Goal: Information Seeking & Learning: Understand process/instructions

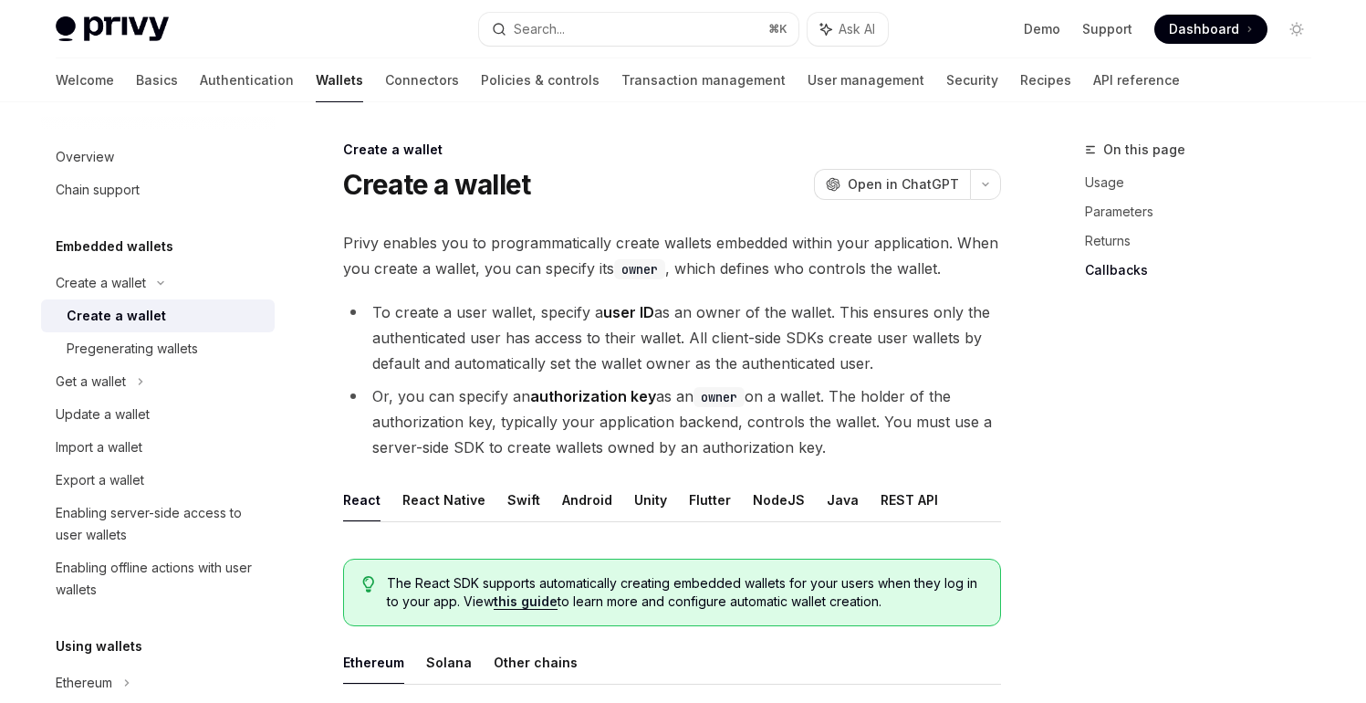
scroll to position [1331, 0]
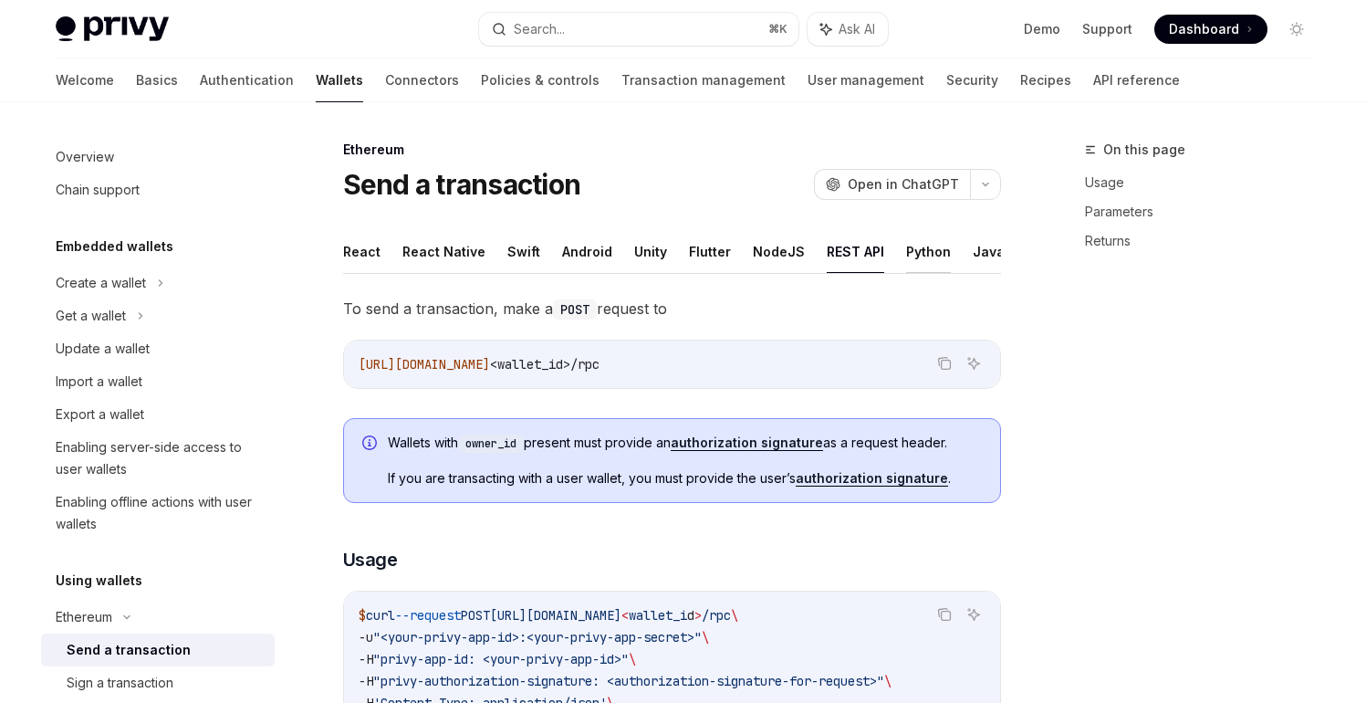
click at [915, 256] on button "Python" at bounding box center [928, 251] width 45 height 43
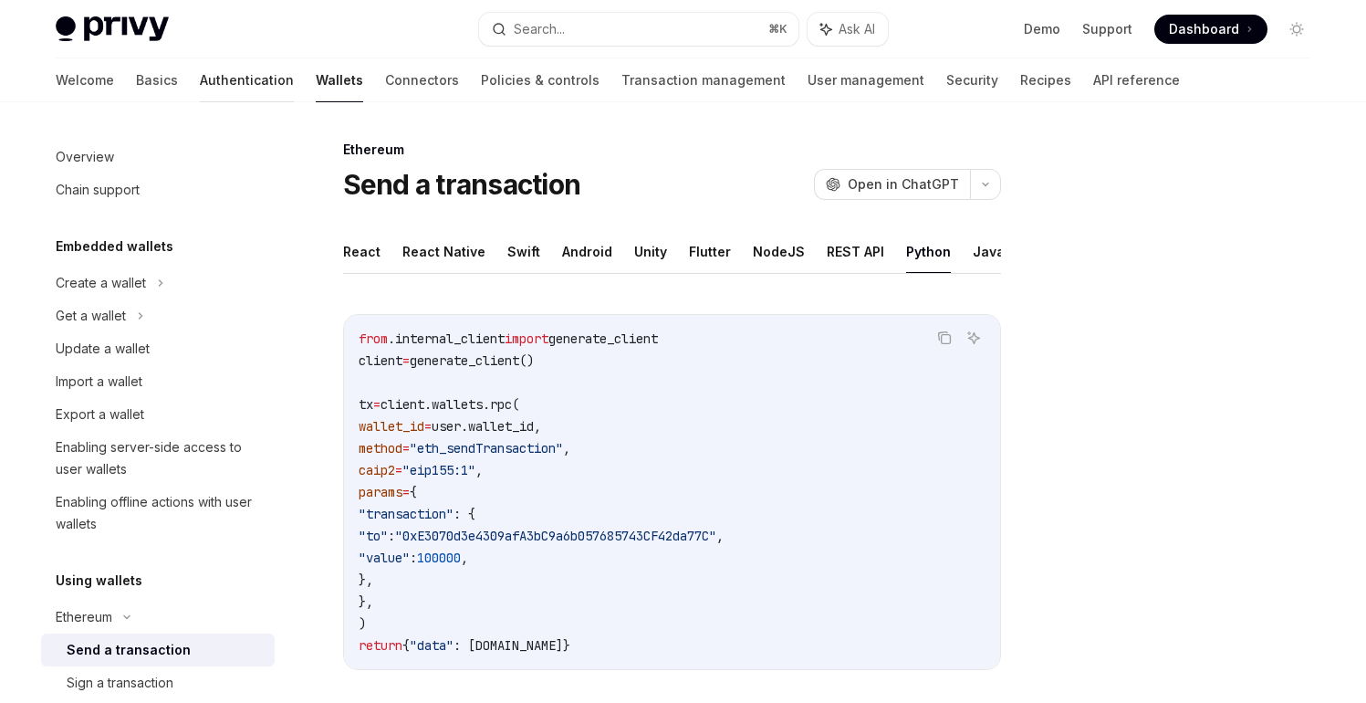
click at [200, 83] on link "Authentication" at bounding box center [247, 80] width 94 height 44
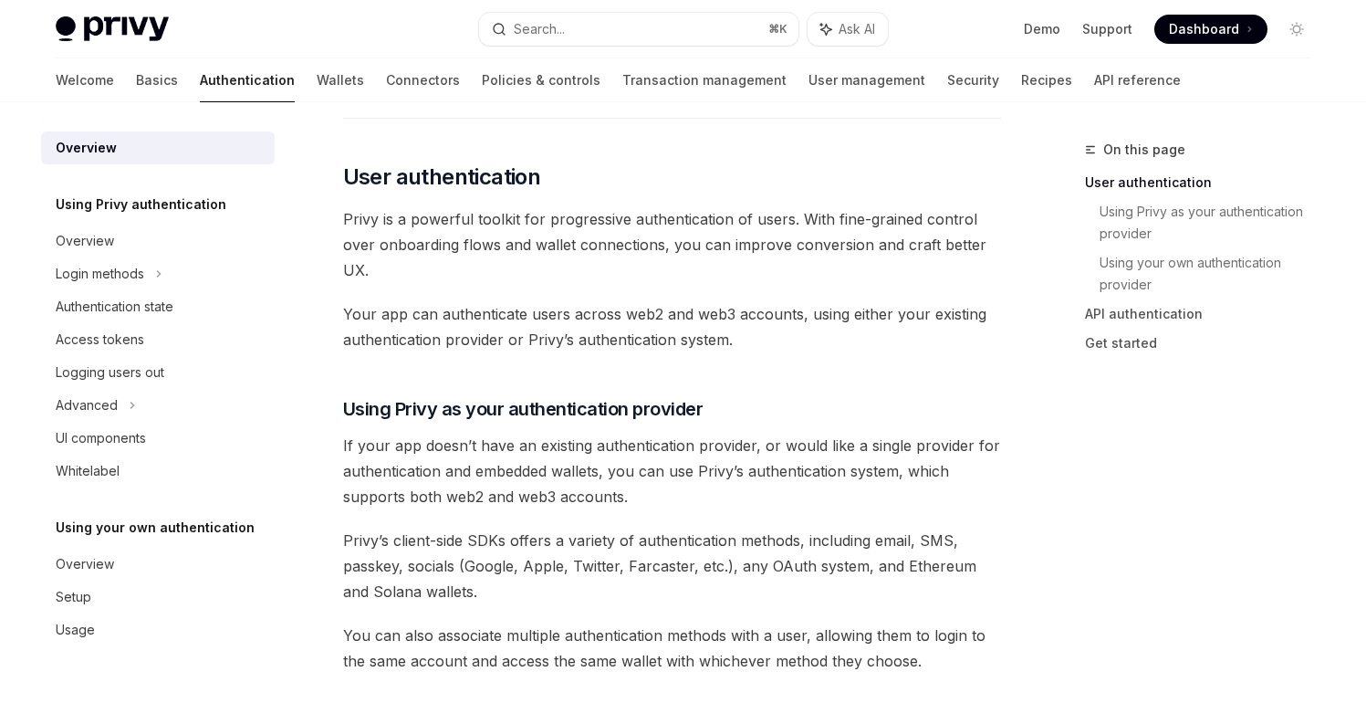
scroll to position [346, 0]
click at [386, 86] on link "Connectors" at bounding box center [423, 80] width 74 height 44
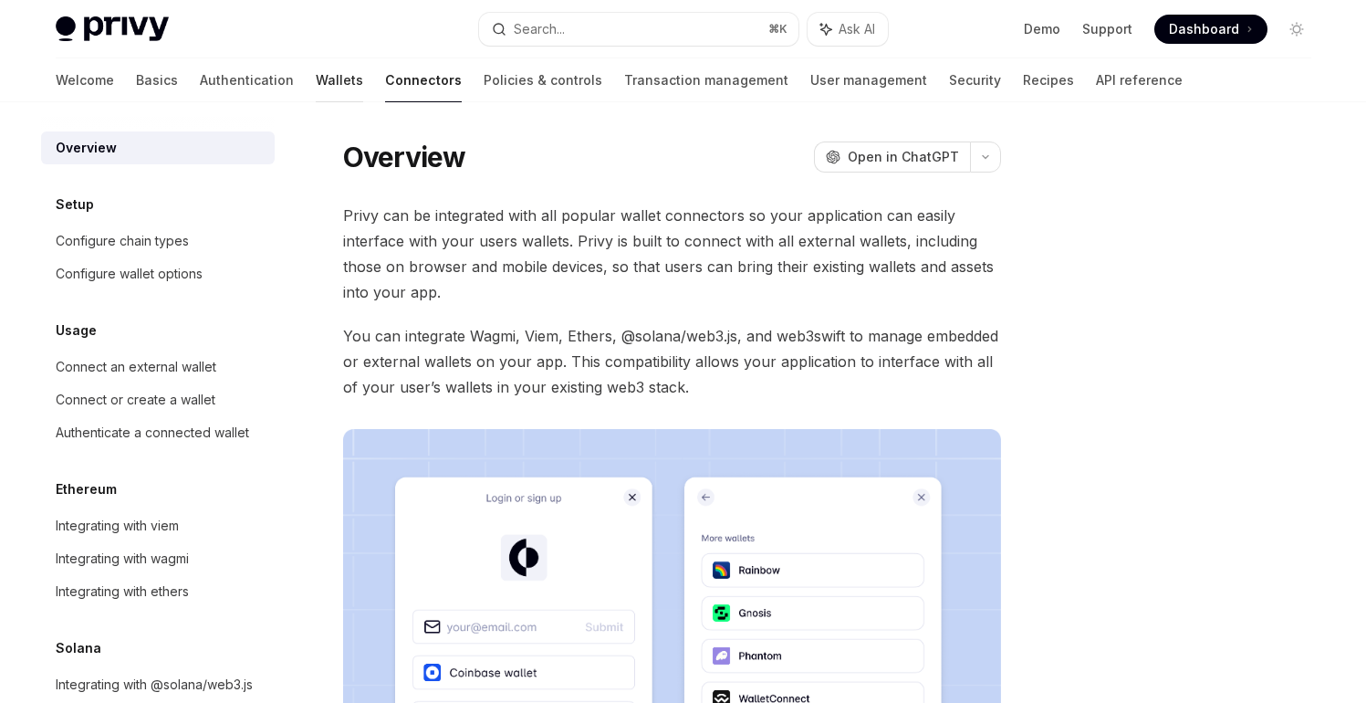
click at [316, 83] on link "Wallets" at bounding box center [339, 80] width 47 height 44
type textarea "*"
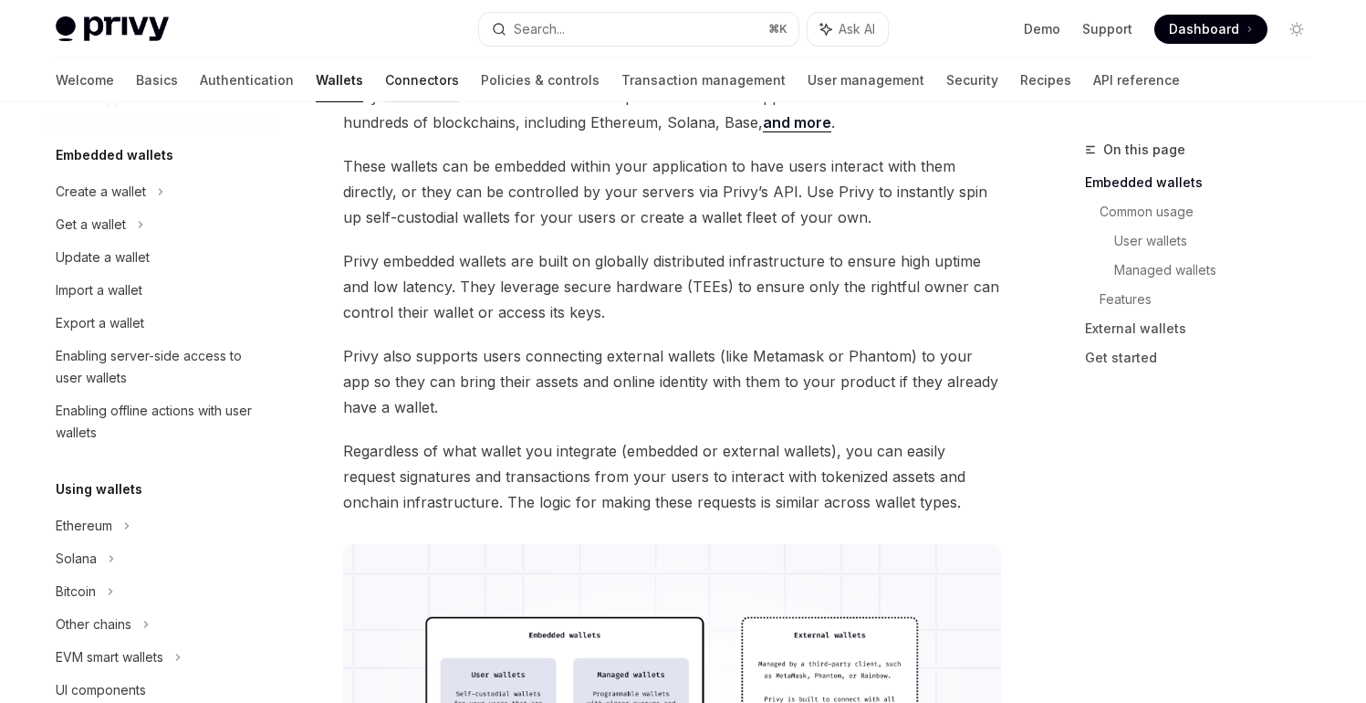
scroll to position [89, 0]
click at [385, 85] on link "Connectors" at bounding box center [422, 80] width 74 height 44
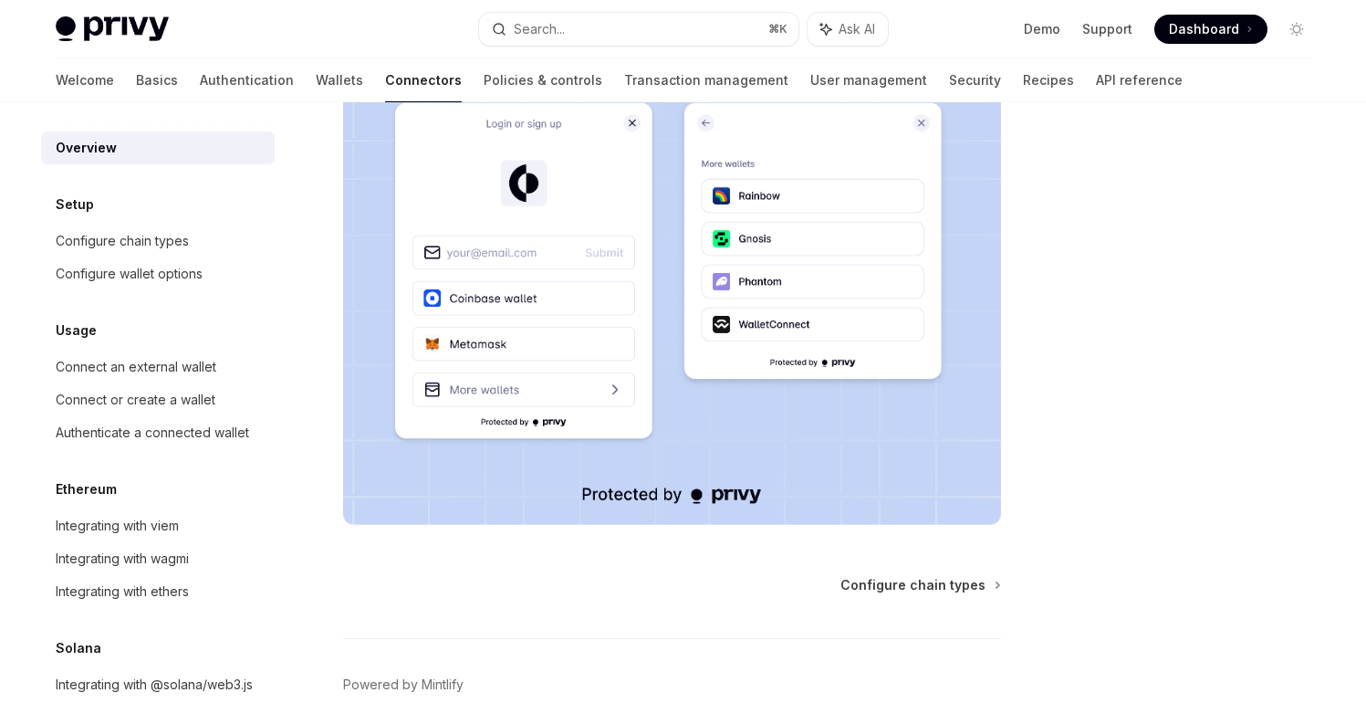
scroll to position [57, 0]
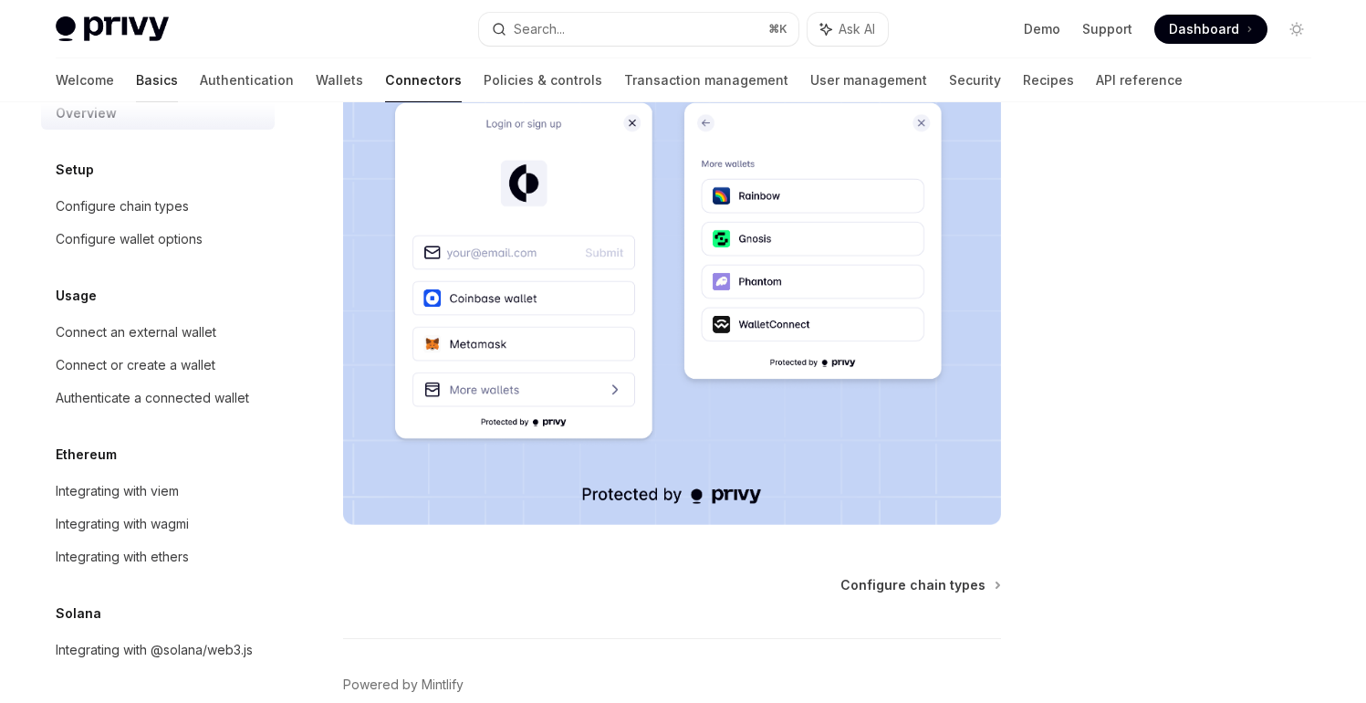
click at [136, 84] on link "Basics" at bounding box center [157, 80] width 42 height 44
type textarea "*"
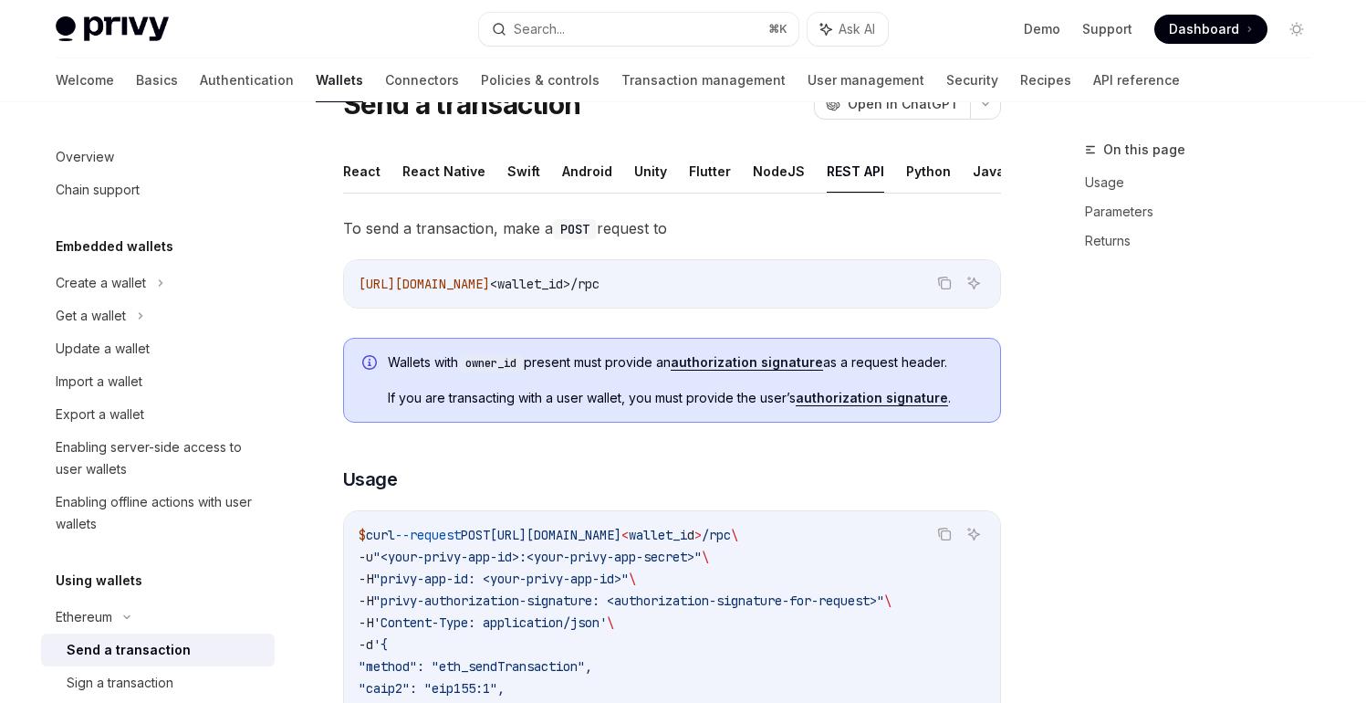
scroll to position [78, 0]
click at [916, 175] on button "Python" at bounding box center [928, 173] width 45 height 43
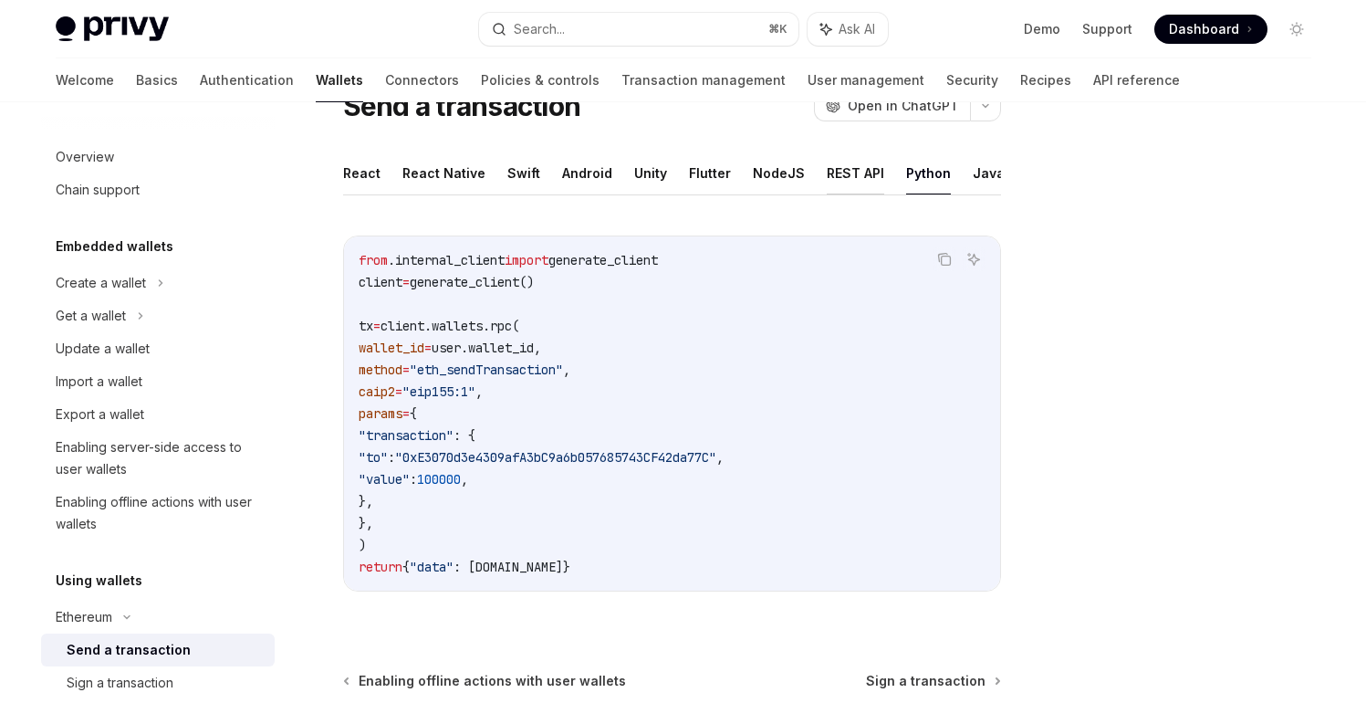
click at [832, 175] on button "REST API" at bounding box center [856, 173] width 58 height 43
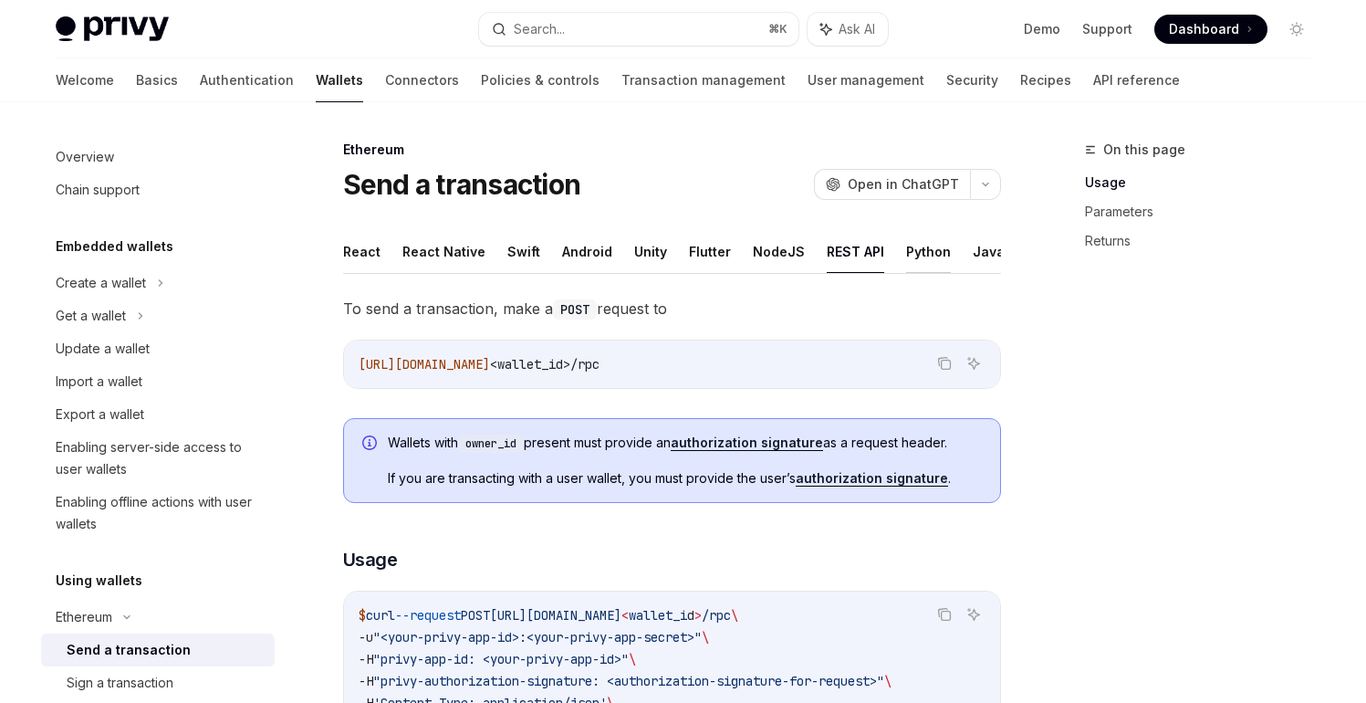
click at [912, 258] on button "Python" at bounding box center [928, 251] width 45 height 43
type textarea "*"
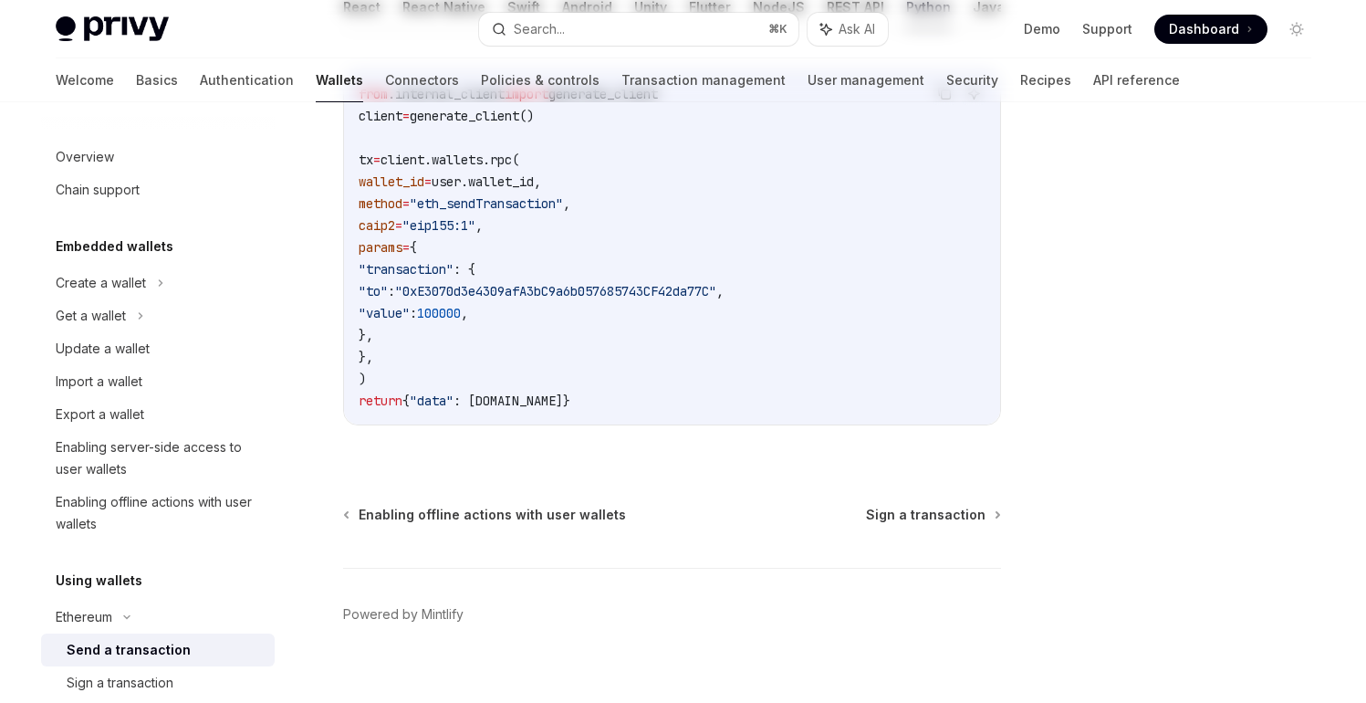
scroll to position [267, 0]
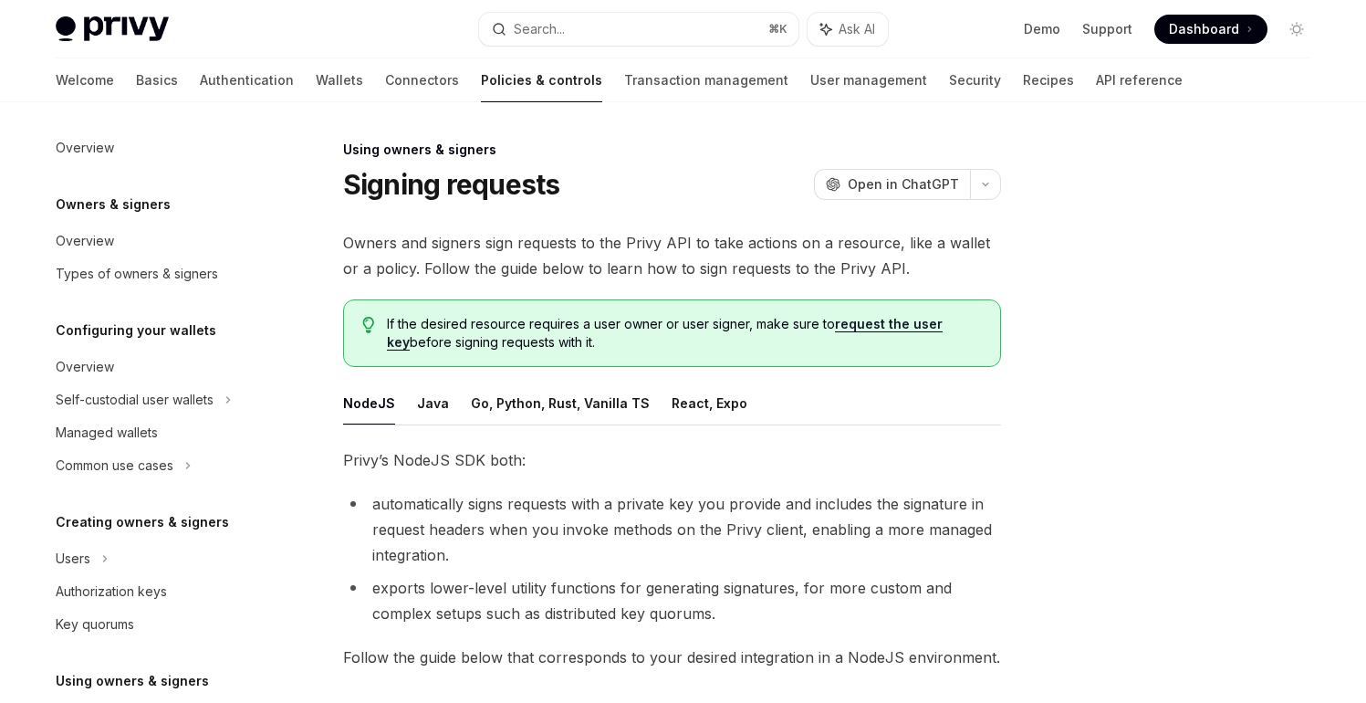
scroll to position [413, 0]
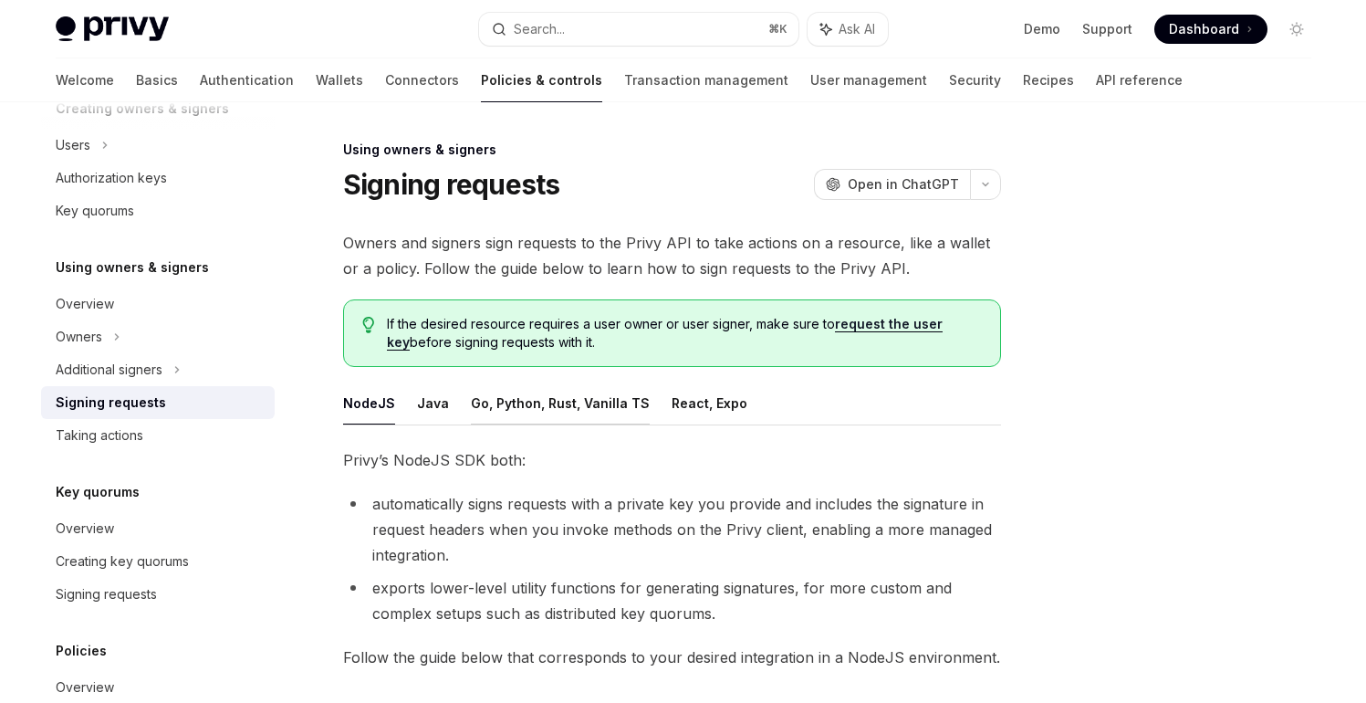
click at [609, 396] on button "Go, Python, Rust, Vanilla TS" at bounding box center [560, 403] width 179 height 43
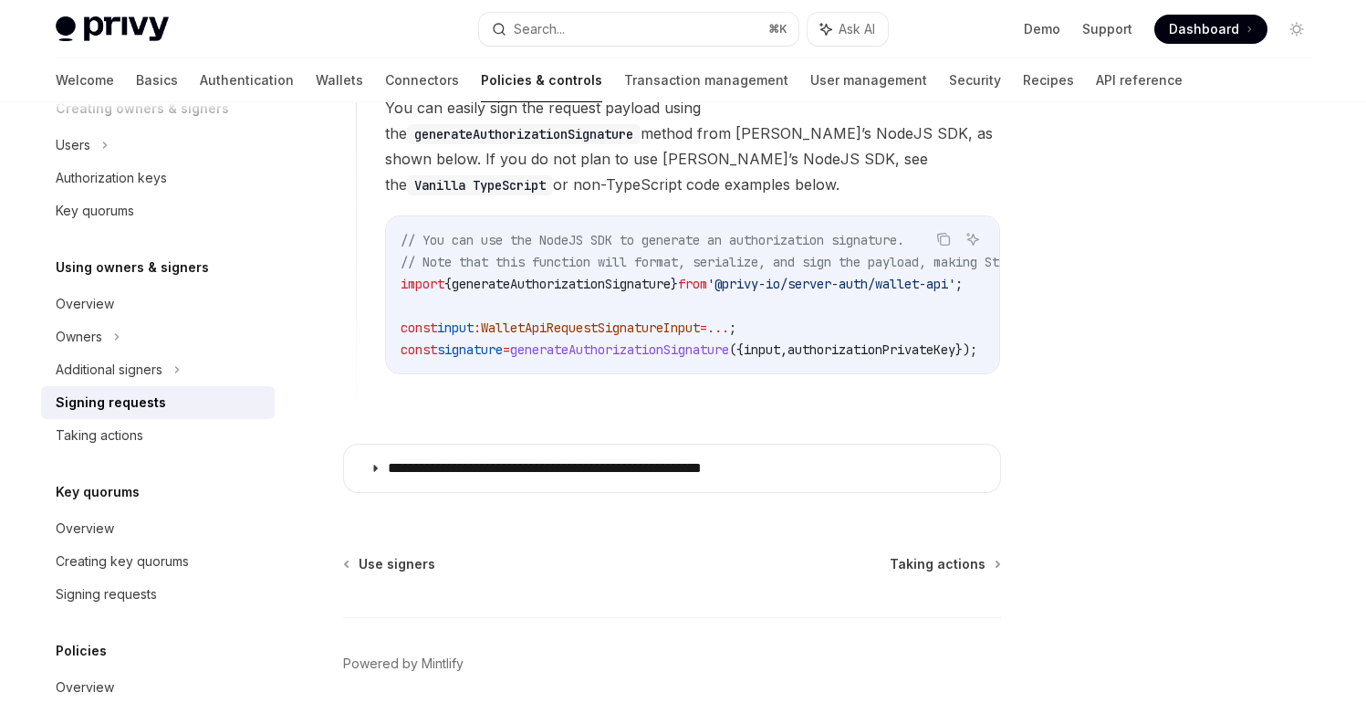
scroll to position [1803, 0]
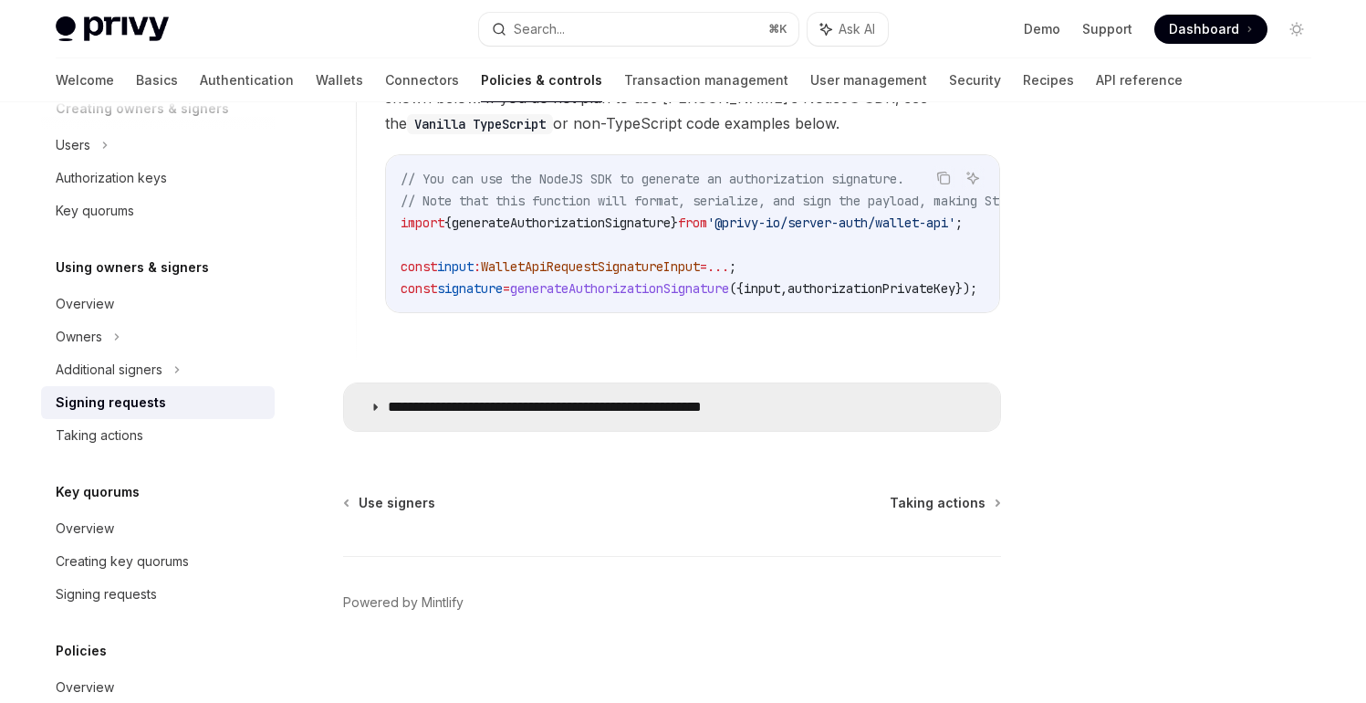
click at [639, 414] on summary "**********" at bounding box center [672, 406] width 656 height 47
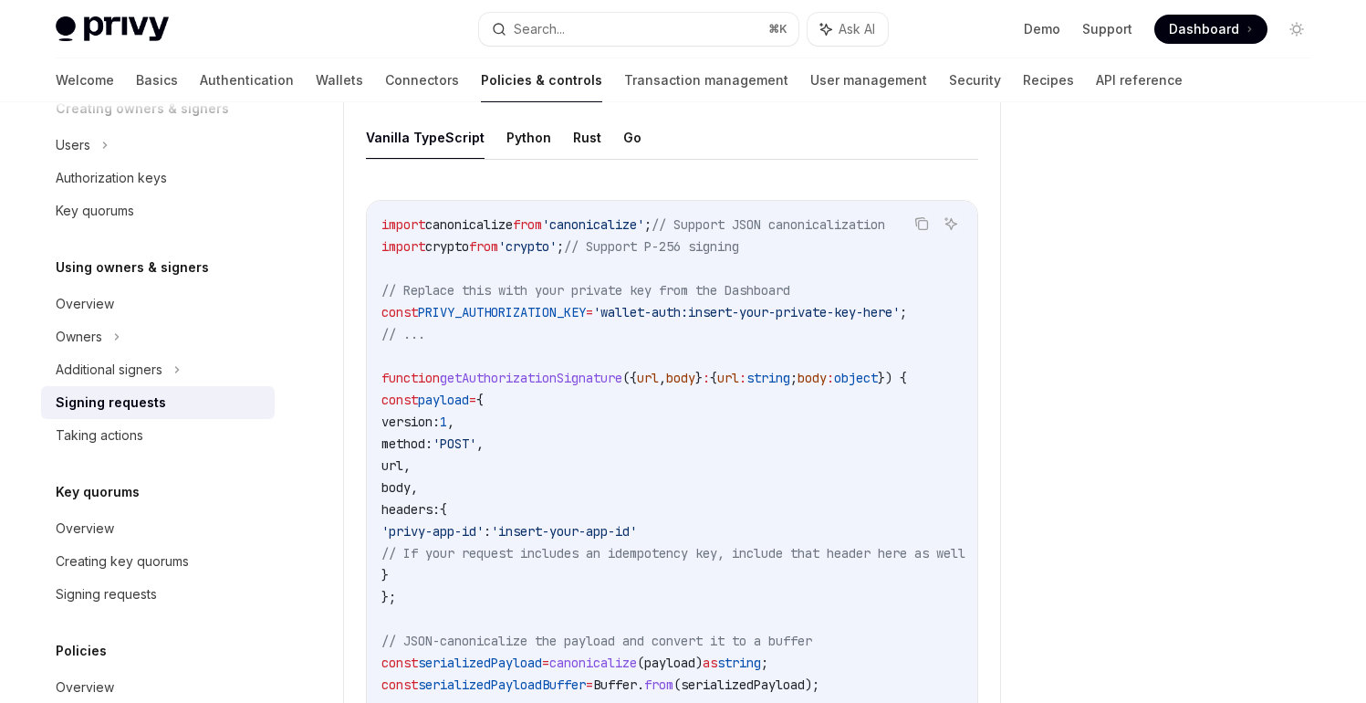
scroll to position [2118, 0]
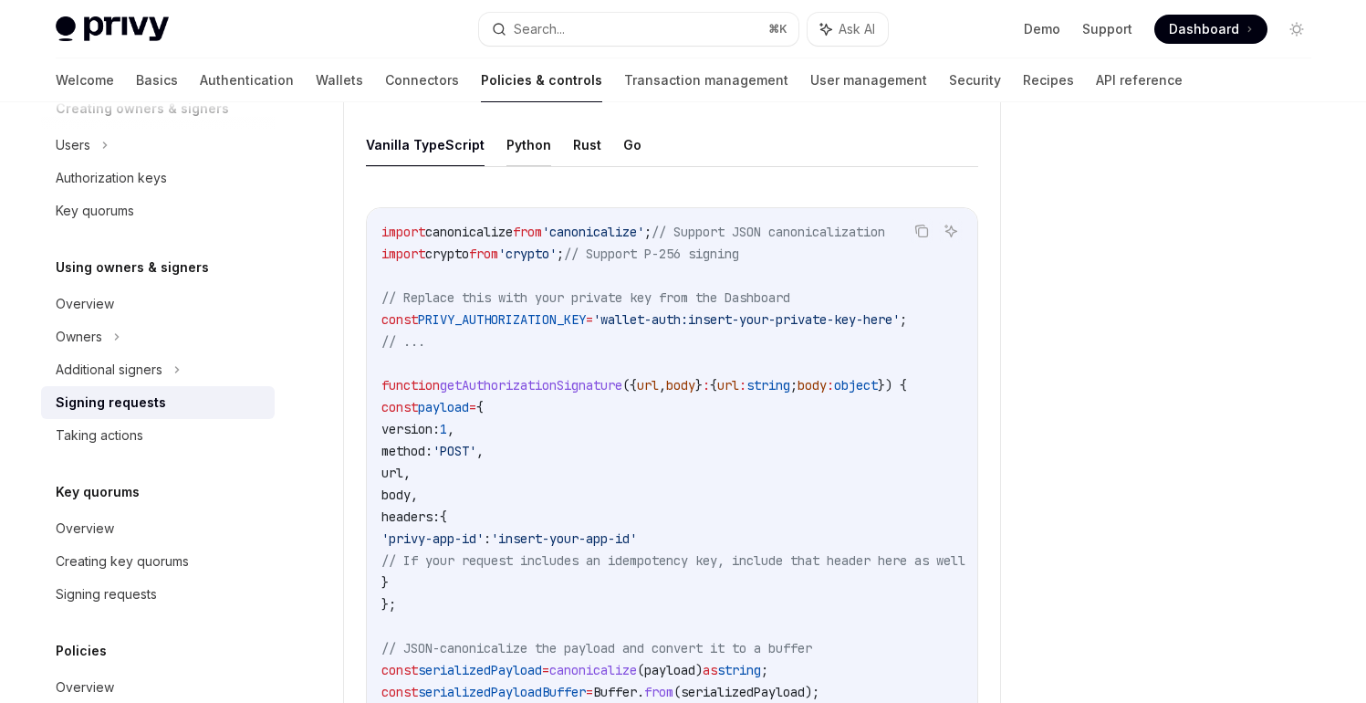
click at [515, 132] on button "Python" at bounding box center [529, 144] width 45 height 43
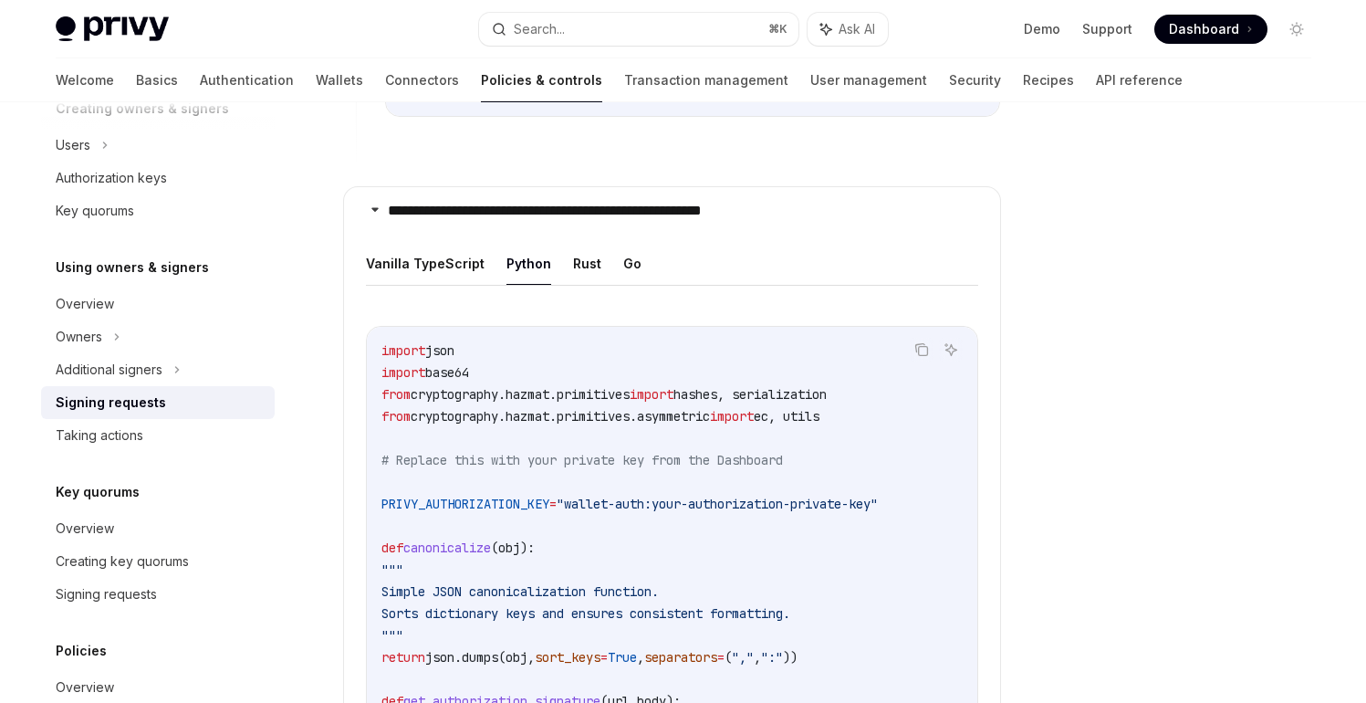
scroll to position [1998, 0]
click at [421, 259] on button "Vanilla TypeScript" at bounding box center [425, 264] width 119 height 43
type textarea "*"
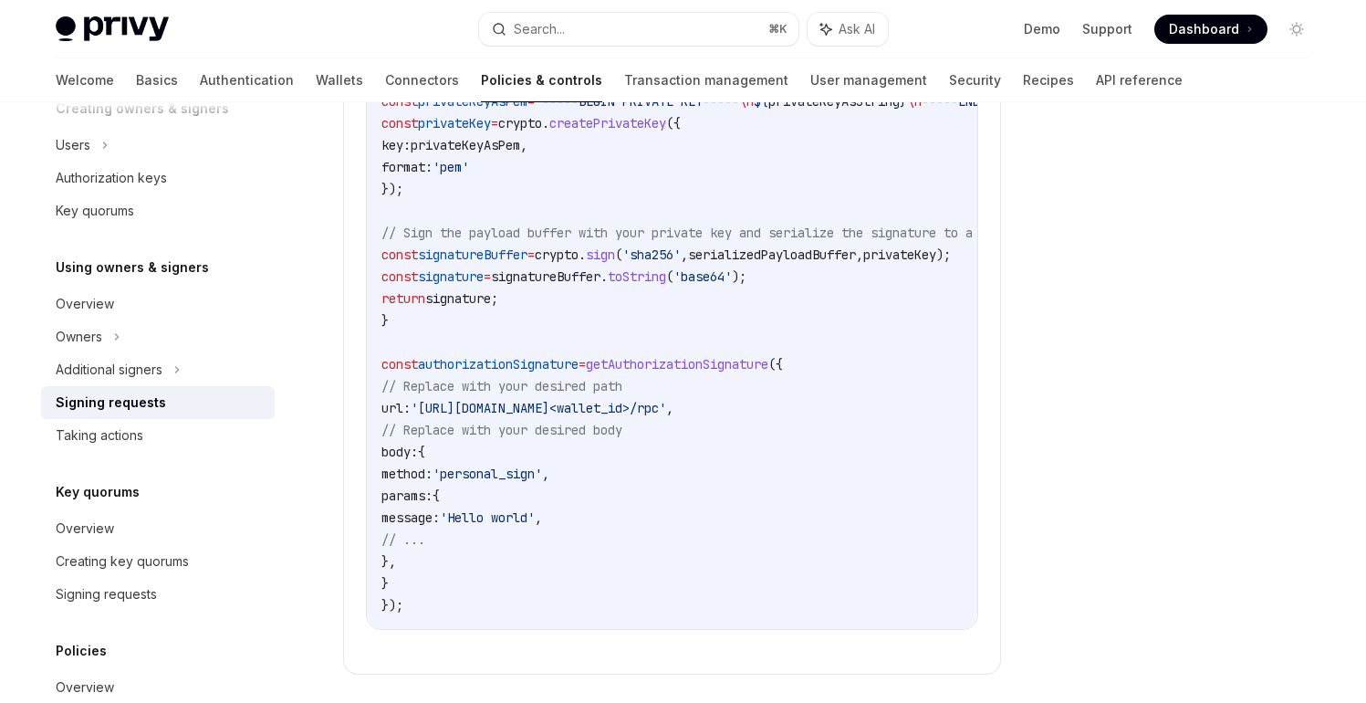
scroll to position [2861, 0]
